Goal: Information Seeking & Learning: Learn about a topic

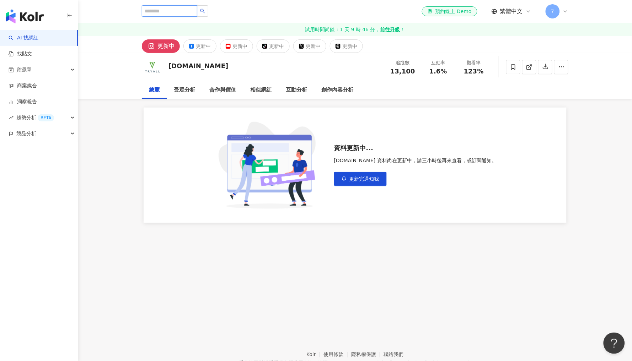
click at [176, 10] on input "search" at bounding box center [169, 10] width 55 height 11
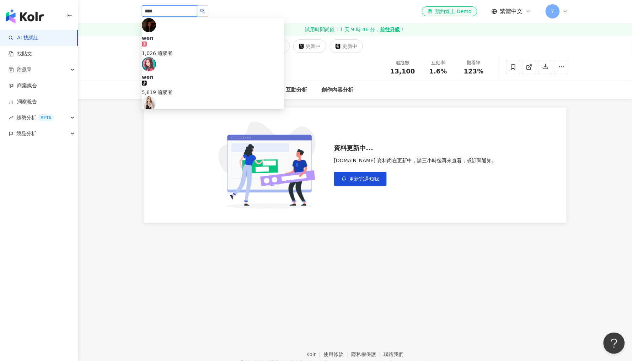
type input "*****"
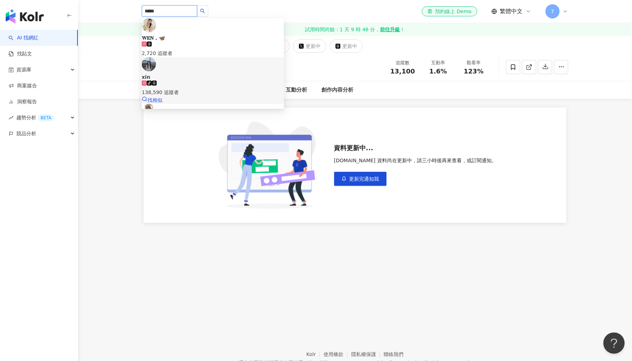
click at [176, 74] on span "xin" at bounding box center [213, 77] width 142 height 7
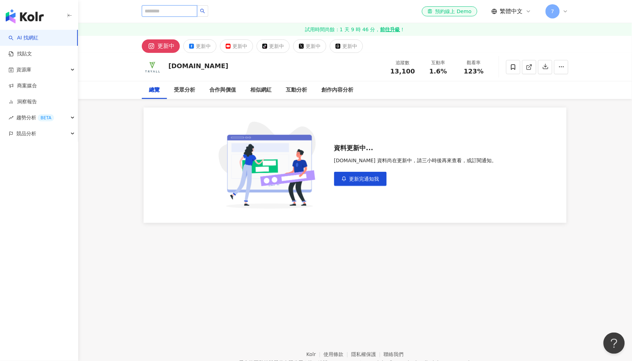
click at [172, 13] on input "search" at bounding box center [169, 10] width 55 height 11
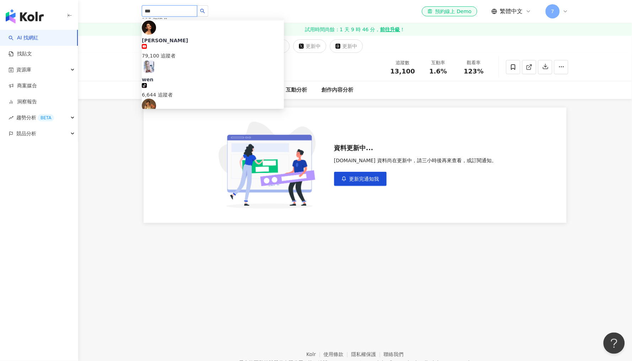
scroll to position [114, 0]
type input "*****"
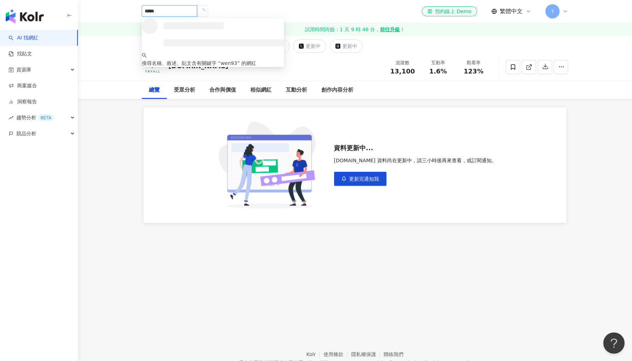
scroll to position [0, 0]
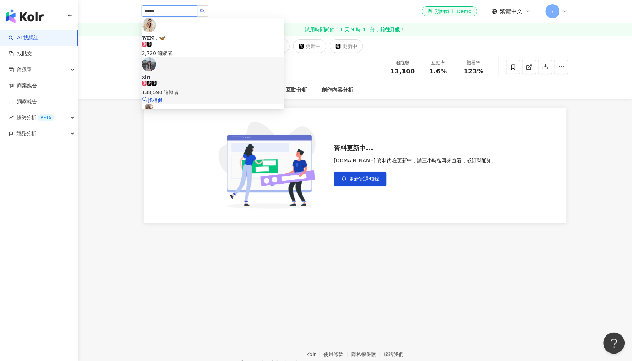
click at [191, 89] on div "138,590 追蹤者" at bounding box center [213, 93] width 142 height 8
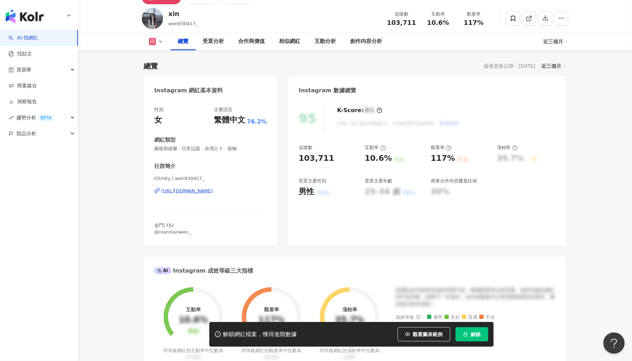
click at [364, 109] on div "總覽 最後更新日期：2025/9/16 近三個月 Instagram 網紅基本資料 性別 女 主要語言 繁體中文 76.2% 網紅類型 藝術與娛樂 · 日常話…" at bounding box center [355, 334] width 423 height 561
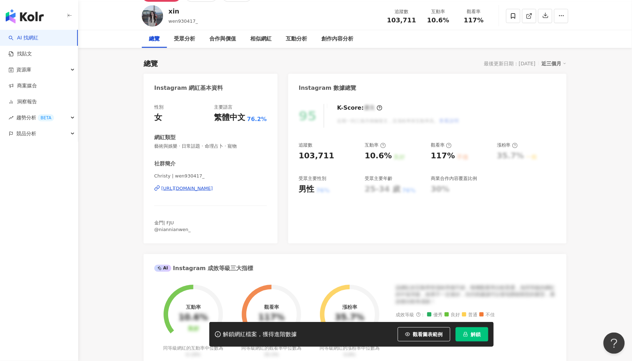
scroll to position [124, 0]
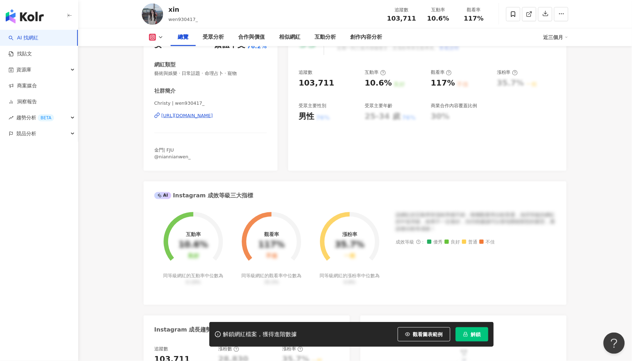
click at [471, 333] on span "解鎖" at bounding box center [476, 335] width 10 height 6
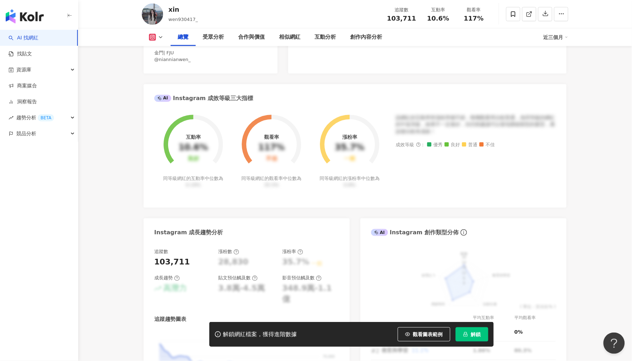
click at [471, 339] on button "解鎖" at bounding box center [472, 335] width 33 height 14
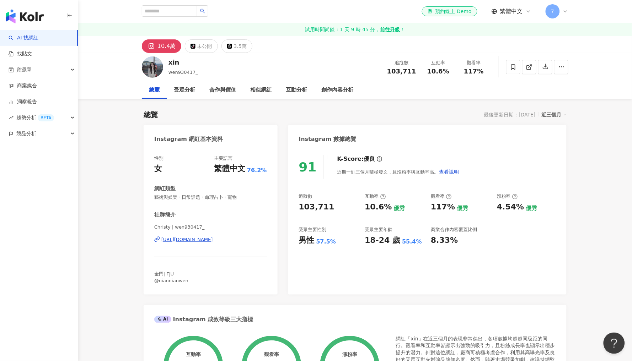
click at [563, 113] on icon at bounding box center [565, 115] width 4 height 4
click at [558, 143] on link "近六個月" at bounding box center [556, 143] width 20 height 8
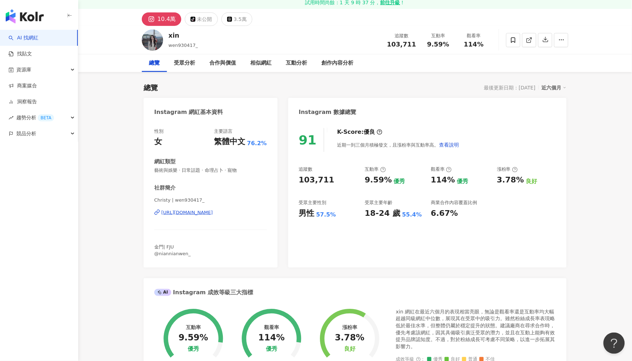
scroll to position [37, 0]
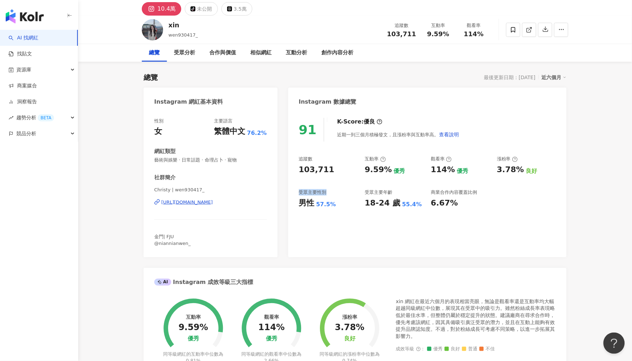
drag, startPoint x: 300, startPoint y: 191, endPoint x: 328, endPoint y: 192, distance: 28.1
click at [328, 192] on div "受眾主要性別" at bounding box center [328, 192] width 59 height 6
click at [317, 202] on div "57.5%" at bounding box center [326, 205] width 20 height 8
click at [309, 202] on div "男性" at bounding box center [307, 203] width 16 height 11
drag, startPoint x: 364, startPoint y: 204, endPoint x: 397, endPoint y: 205, distance: 33.4
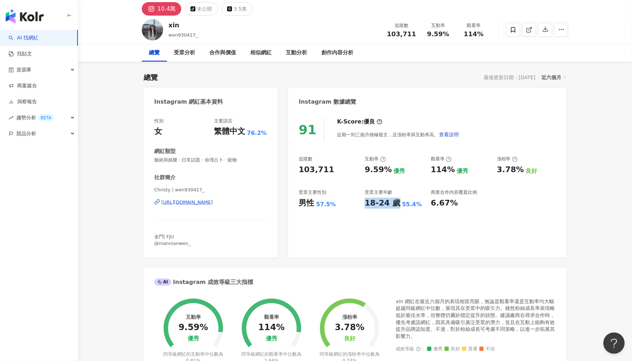
click at [397, 205] on div "追蹤數 103,711 互動率 9.59% 優秀 觀看率 114% 優秀 漲粉率 3.78% 良好 受眾主要性別 男性 57.5% 受眾主要年齡 18-24 …" at bounding box center [427, 182] width 257 height 53
click at [397, 205] on div "18-24 歲 55.4%" at bounding box center [394, 203] width 59 height 11
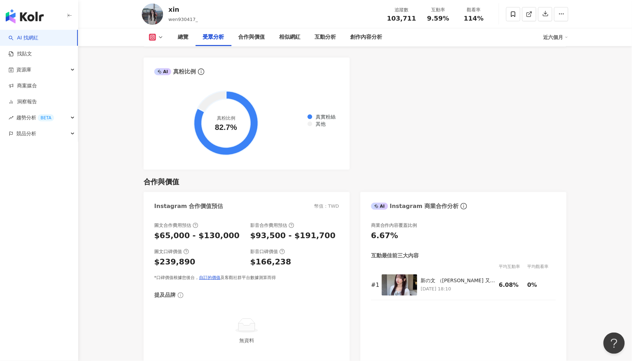
scroll to position [868, 0]
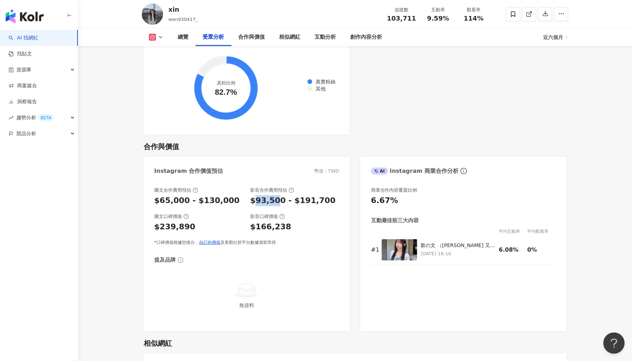
drag, startPoint x: 255, startPoint y: 194, endPoint x: 279, endPoint y: 194, distance: 23.8
click at [279, 195] on div "$93,500 - $191,700" at bounding box center [292, 200] width 85 height 11
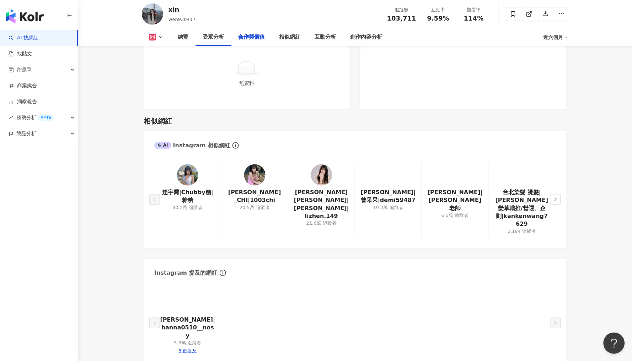
scroll to position [1098, 0]
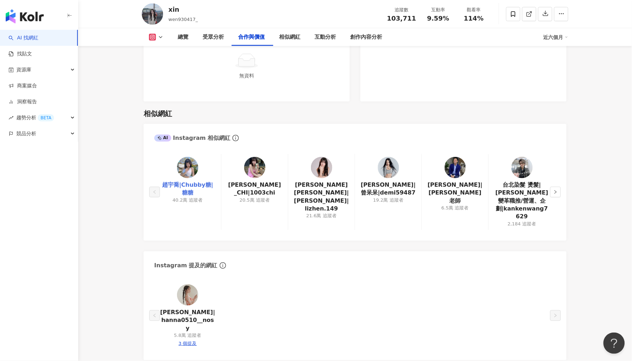
click at [187, 181] on link "趙宇喬|Chubby糖|糖糖" at bounding box center [187, 189] width 55 height 16
click at [323, 157] on img at bounding box center [321, 167] width 21 height 21
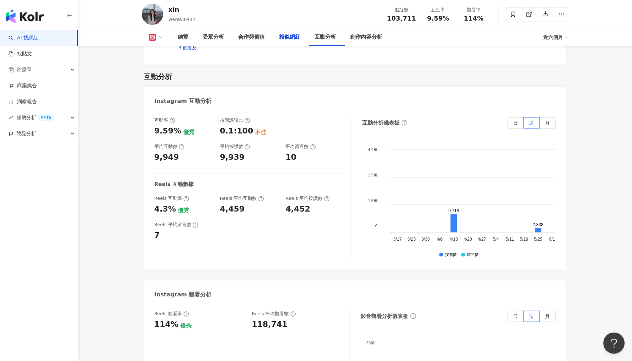
scroll to position [448, 0]
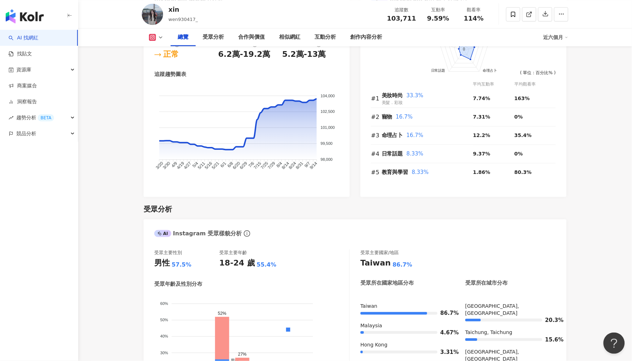
click at [161, 35] on icon at bounding box center [161, 37] width 6 height 6
click at [167, 85] on button "Threads" at bounding box center [167, 84] width 43 height 10
click at [158, 39] on button at bounding box center [156, 37] width 29 height 7
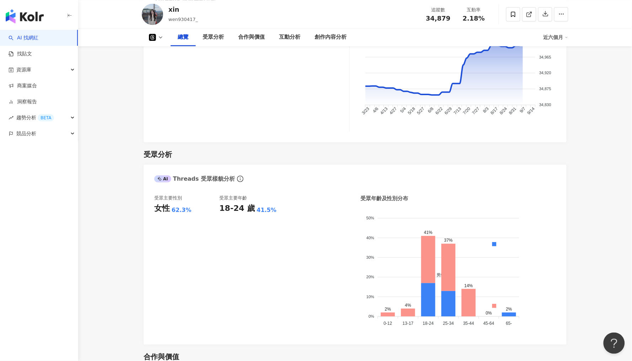
click at [157, 37] on button at bounding box center [156, 37] width 29 height 7
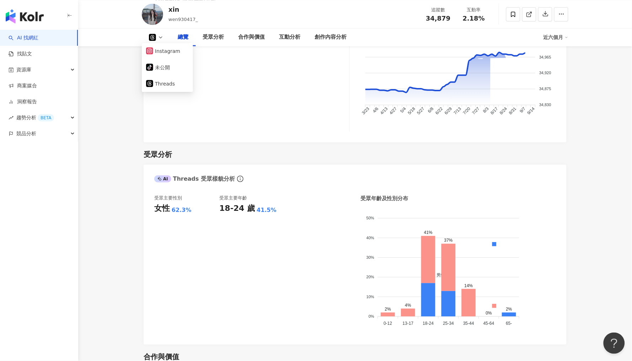
click at [154, 36] on icon at bounding box center [152, 37] width 7 height 7
click at [159, 37] on icon at bounding box center [161, 37] width 6 height 6
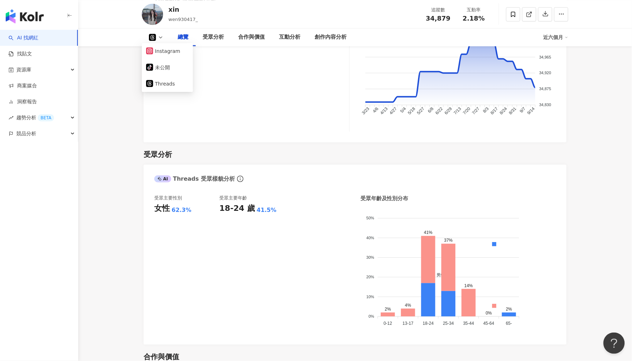
click at [159, 68] on div "追蹤數 34,879" at bounding box center [184, 74] width 60 height 116
click at [231, 109] on div "漲粉數 41" at bounding box center [252, 74] width 60 height 116
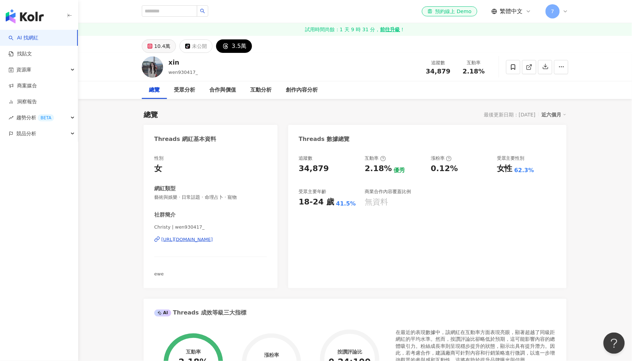
click at [158, 48] on div "10.4萬" at bounding box center [162, 46] width 16 height 10
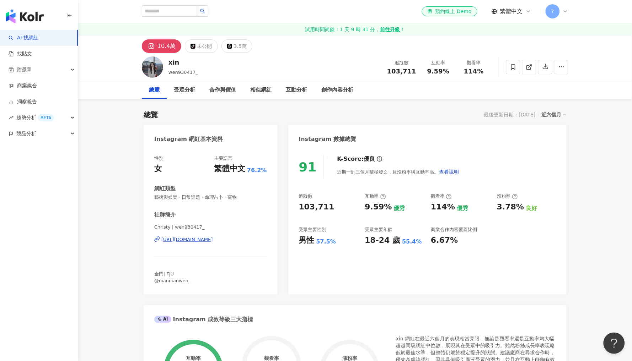
click at [166, 48] on div "10.4萬" at bounding box center [166, 46] width 18 height 10
drag, startPoint x: 406, startPoint y: 71, endPoint x: 414, endPoint y: 71, distance: 7.8
click at [414, 71] on span "103,711" at bounding box center [401, 71] width 29 height 7
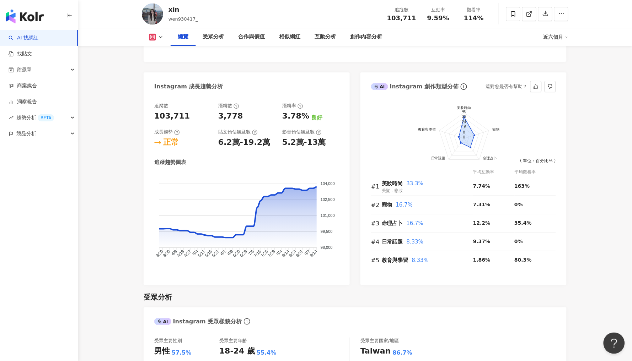
scroll to position [590, 0]
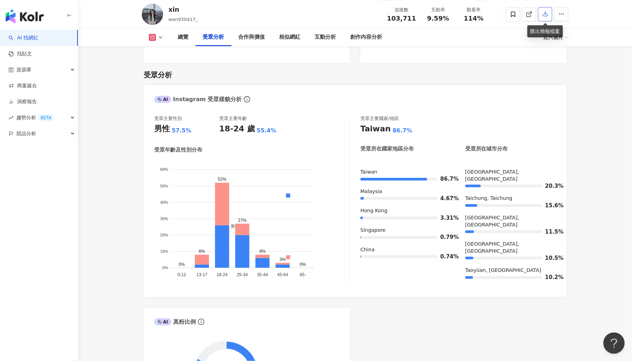
click at [551, 18] on button "button" at bounding box center [545, 14] width 14 height 14
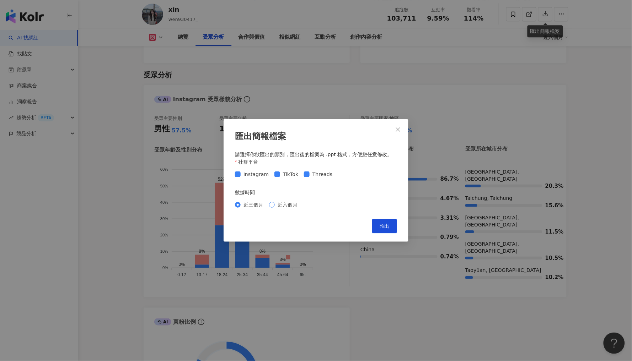
click at [276, 204] on span "近六個月" at bounding box center [288, 205] width 26 height 8
click at [389, 229] on span "匯出" at bounding box center [385, 227] width 10 height 6
click at [401, 129] on span "Close" at bounding box center [398, 130] width 14 height 6
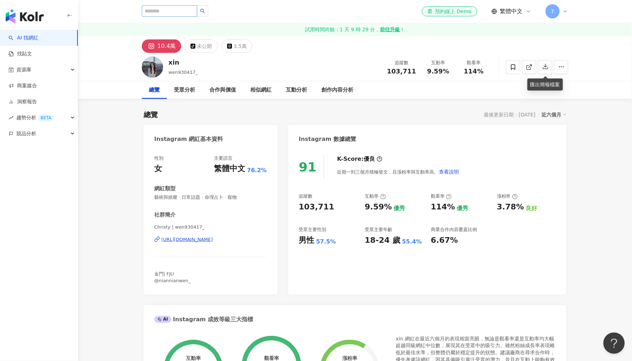
scroll to position [0, 0]
click at [180, 10] on input "search" at bounding box center [169, 10] width 55 height 11
type input "*"
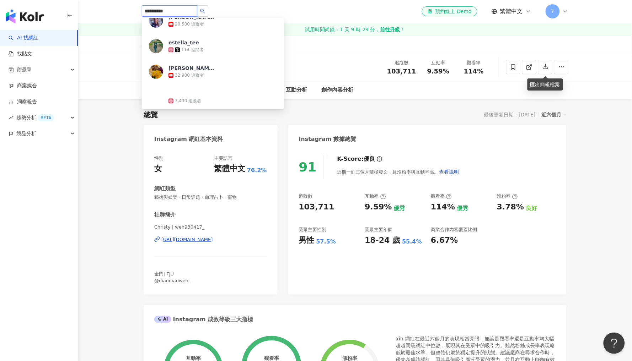
scroll to position [519, 0]
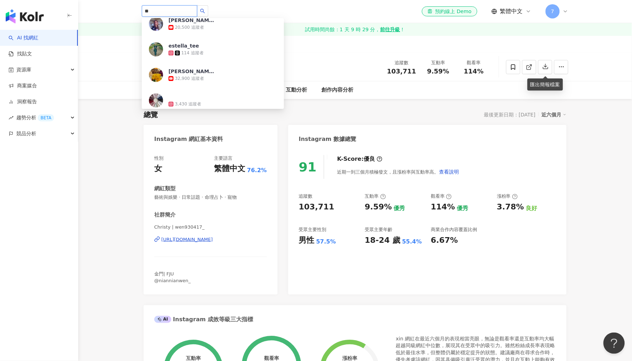
type input "*"
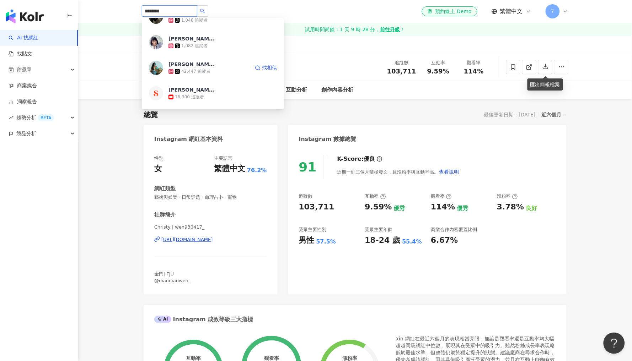
scroll to position [0, 0]
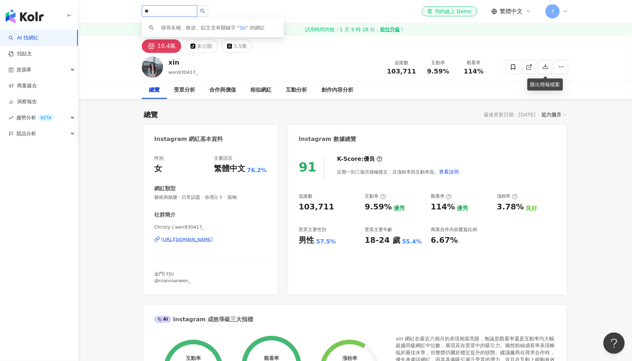
type input "*"
click at [295, 58] on div "xin wen930417_ 追蹤數 103,711 互動率 9.59% 觀看率 114%" at bounding box center [355, 67] width 455 height 28
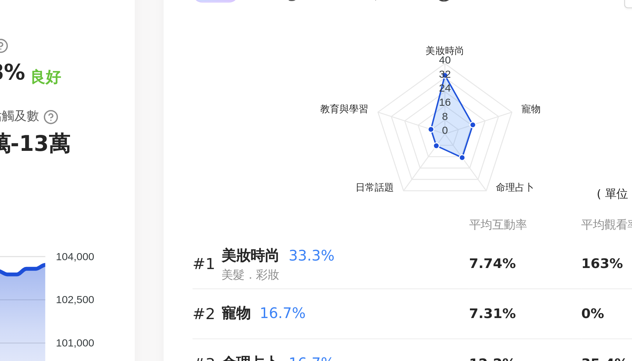
scroll to position [226, 0]
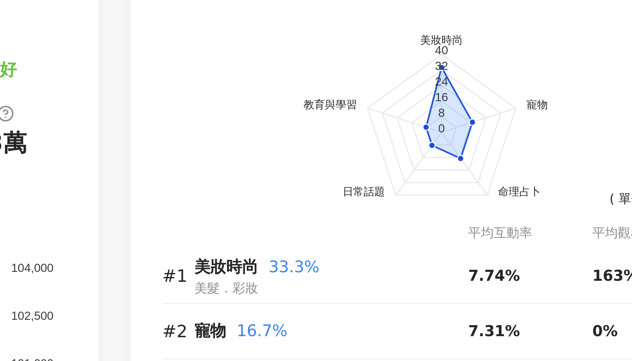
click at [462, 248] on text "32" at bounding box center [464, 250] width 4 height 4
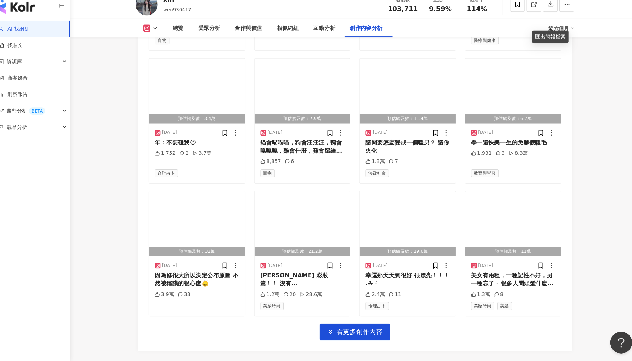
scroll to position [2382, 0]
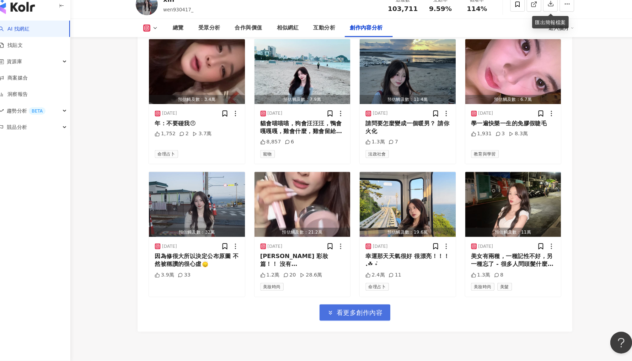
click at [345, 311] on span "看更多創作內容" at bounding box center [359, 315] width 45 height 8
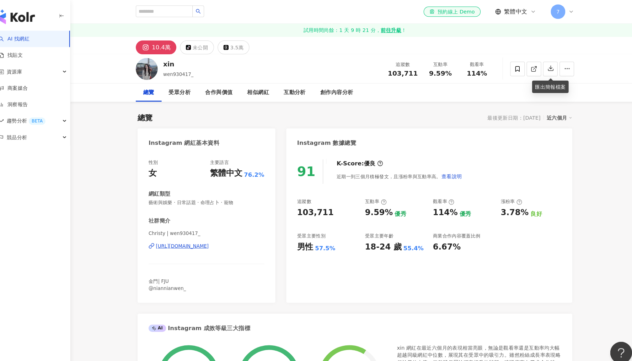
scroll to position [0, 0]
